Goal: Task Accomplishment & Management: Manage account settings

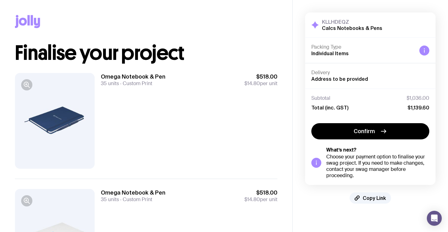
click at [28, 19] on icon at bounding box center [28, 20] width 2 height 10
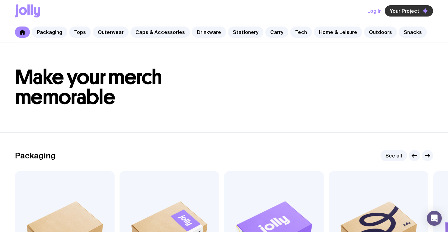
click at [409, 9] on span "Your Project" at bounding box center [405, 11] width 30 height 6
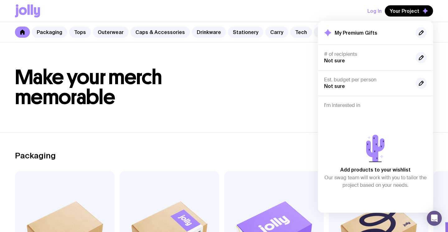
click at [378, 12] on button "Log In" at bounding box center [374, 10] width 14 height 11
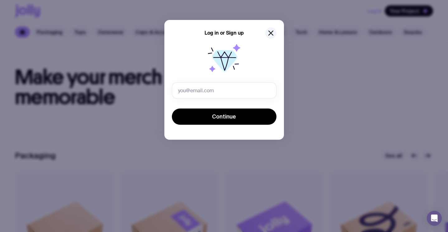
type input "[EMAIL_ADDRESS][PERSON_NAME][DOMAIN_NAME]"
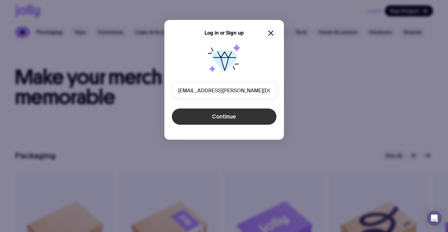
click at [222, 112] on button "Continue" at bounding box center [224, 116] width 105 height 16
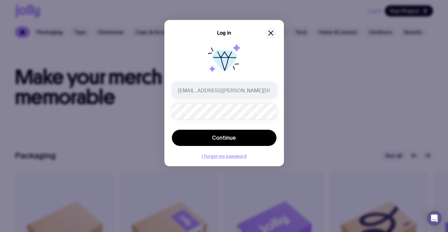
click at [273, 32] on icon "button" at bounding box center [270, 32] width 7 height 7
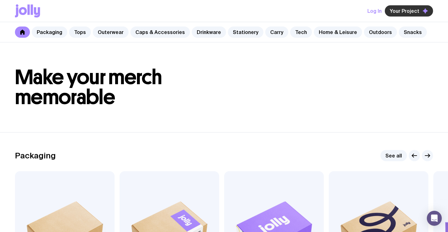
click at [404, 12] on span "Your Project" at bounding box center [405, 11] width 30 height 6
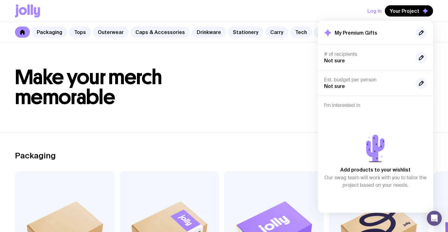
click at [279, 125] on header "Make your merch memorable" at bounding box center [224, 87] width 448 height 90
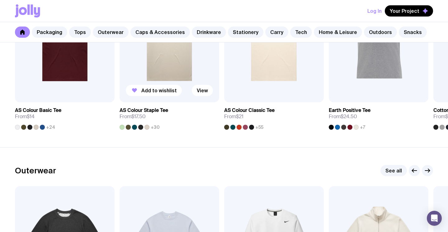
scroll to position [387, 0]
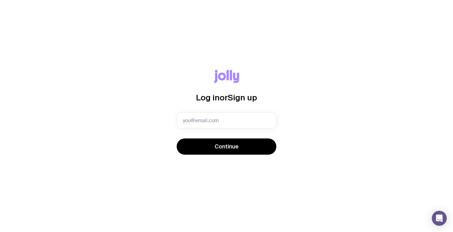
type input "[EMAIL_ADDRESS][PERSON_NAME][DOMAIN_NAME]"
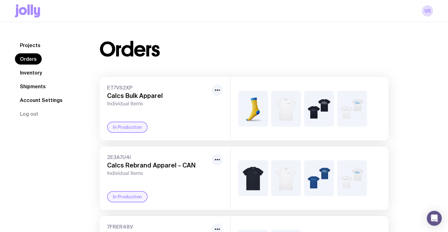
click at [36, 88] on link "Shipments" at bounding box center [33, 86] width 36 height 11
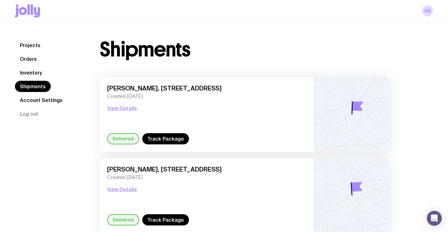
click at [49, 104] on link "Account Settings" at bounding box center [41, 99] width 53 height 11
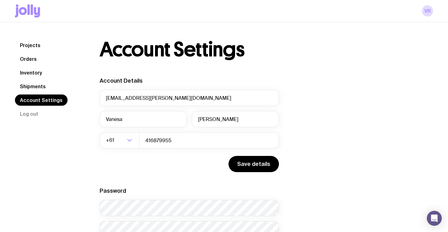
click at [28, 59] on link "Orders" at bounding box center [28, 58] width 27 height 11
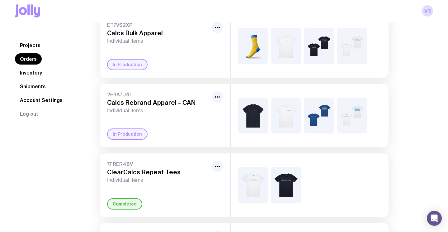
scroll to position [65, 0]
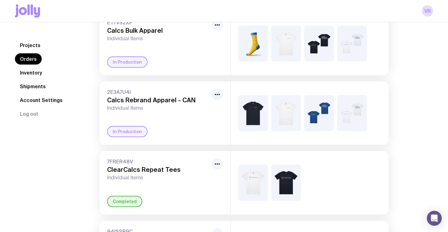
click at [190, 133] on div "In Production" at bounding box center [165, 131] width 116 height 11
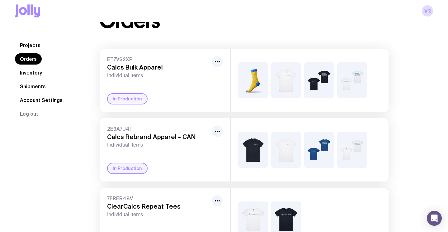
scroll to position [0, 0]
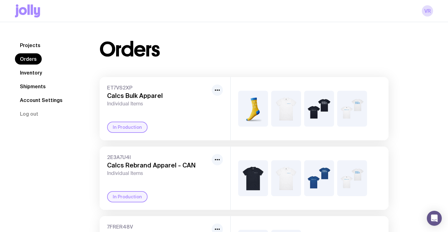
click at [37, 73] on link "Inventory" at bounding box center [31, 72] width 32 height 11
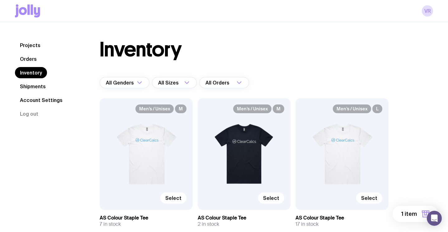
click at [31, 44] on link "Projects" at bounding box center [30, 45] width 31 height 11
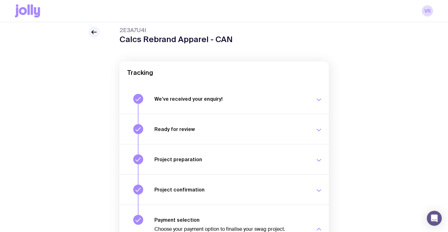
scroll to position [35, 0]
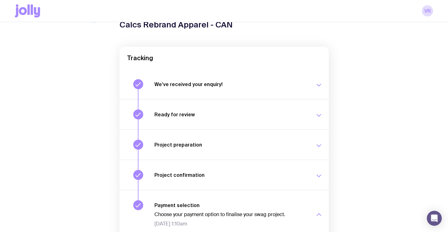
click at [224, 168] on button "Project confirmation Your project details have been confirmed. Sat 23 Aug, 1:09…" at bounding box center [224, 174] width 209 height 30
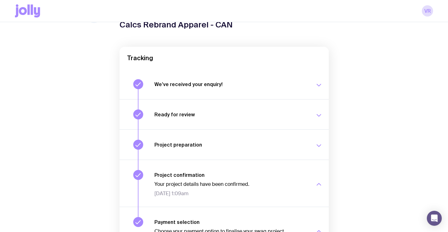
click at [242, 146] on h3 "Project preparation" at bounding box center [230, 144] width 153 height 6
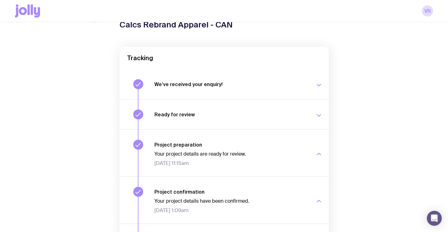
scroll to position [143, 0]
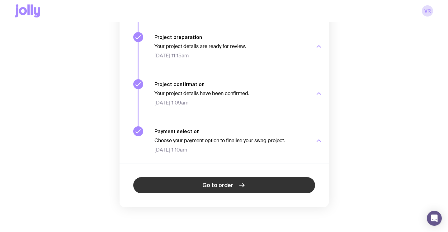
click at [224, 182] on span "Go to order" at bounding box center [217, 184] width 31 height 7
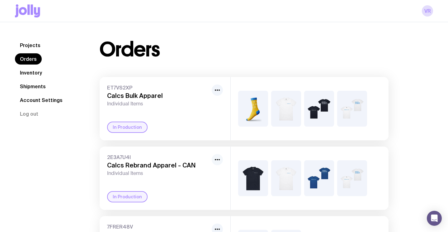
click at [215, 162] on icon "button" at bounding box center [217, 159] width 7 height 7
click at [135, 175] on span "Individual Items" at bounding box center [158, 173] width 102 height 6
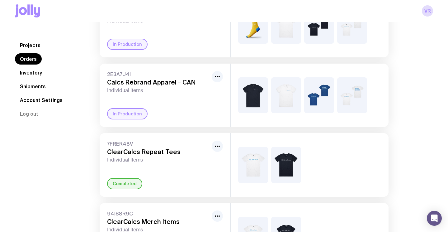
scroll to position [53, 0]
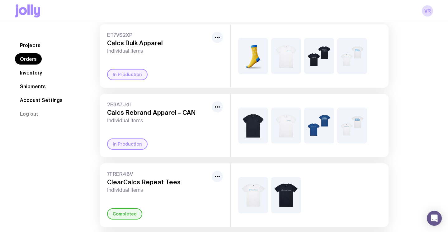
click at [120, 112] on h3 "Calcs Rebrand Apparel - CAN" at bounding box center [158, 112] width 102 height 7
click at [31, 73] on link "Inventory" at bounding box center [31, 72] width 32 height 11
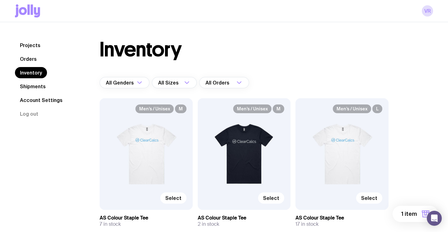
click at [26, 59] on link "Orders" at bounding box center [28, 58] width 27 height 11
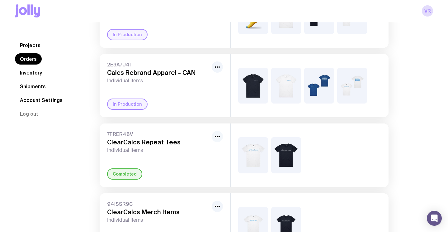
scroll to position [94, 0]
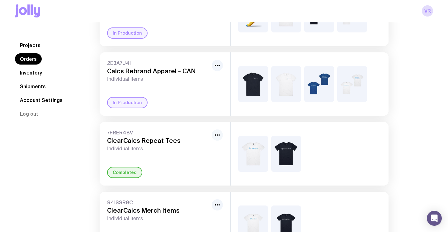
click at [217, 136] on icon "button" at bounding box center [217, 134] width 7 height 7
click at [168, 137] on h3 "ClearCalcs Repeat Tees" at bounding box center [158, 140] width 102 height 7
click at [116, 170] on div "Completed" at bounding box center [124, 172] width 35 height 11
click at [140, 176] on div "Completed" at bounding box center [165, 172] width 116 height 11
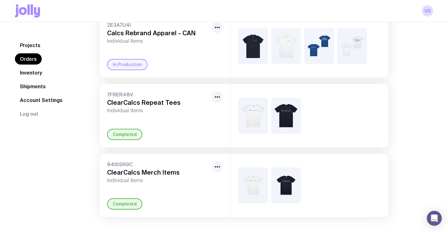
scroll to position [134, 0]
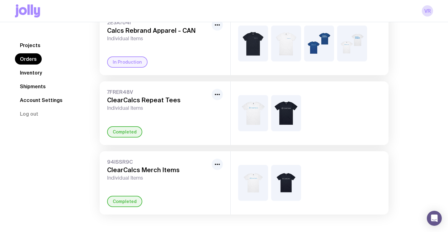
drag, startPoint x: 134, startPoint y: 161, endPoint x: 133, endPoint y: 166, distance: 4.9
click at [134, 161] on span "94ISSR9C" at bounding box center [158, 161] width 102 height 6
click at [124, 194] on div "94ISSR9C ClearCalcs Merch Items Individual Items Completed" at bounding box center [165, 182] width 131 height 63
drag, startPoint x: 124, startPoint y: 196, endPoint x: 110, endPoint y: 182, distance: 20.0
click at [123, 192] on div "94ISSR9C ClearCalcs Merch Items Individual Items Completed" at bounding box center [165, 182] width 131 height 63
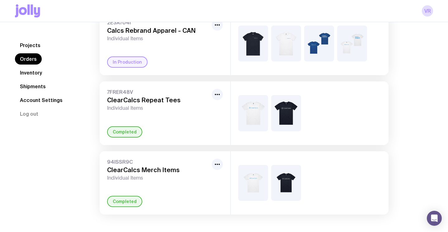
click at [32, 43] on link "Projects" at bounding box center [30, 45] width 31 height 11
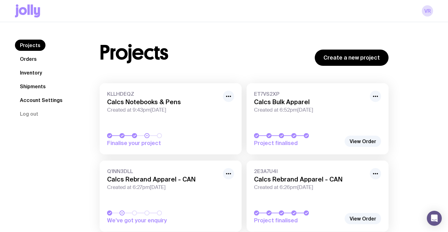
click at [34, 80] on nav "Projects Orders Inventory Shipments Account Settings Log out" at bounding box center [50, 80] width 70 height 80
click at [33, 83] on link "Shipments" at bounding box center [33, 86] width 36 height 11
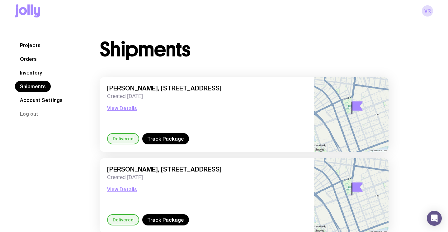
click at [35, 60] on link "Orders" at bounding box center [28, 58] width 27 height 11
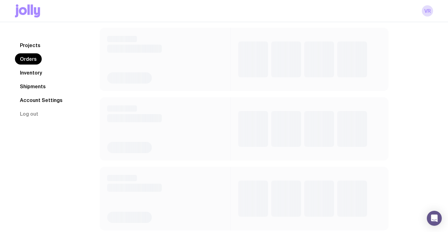
scroll to position [50, 0]
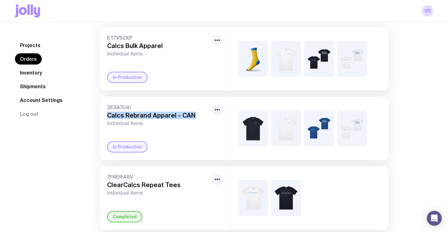
drag, startPoint x: 195, startPoint y: 115, endPoint x: 101, endPoint y: 116, distance: 93.7
click at [101, 116] on div "2E3A7U4I Calcs Rebrand Apparel - CAN Individual Items In Production" at bounding box center [165, 127] width 131 height 63
copy h3 "Calcs Rebrand Apparel - CAN"
